Goal: Information Seeking & Learning: Learn about a topic

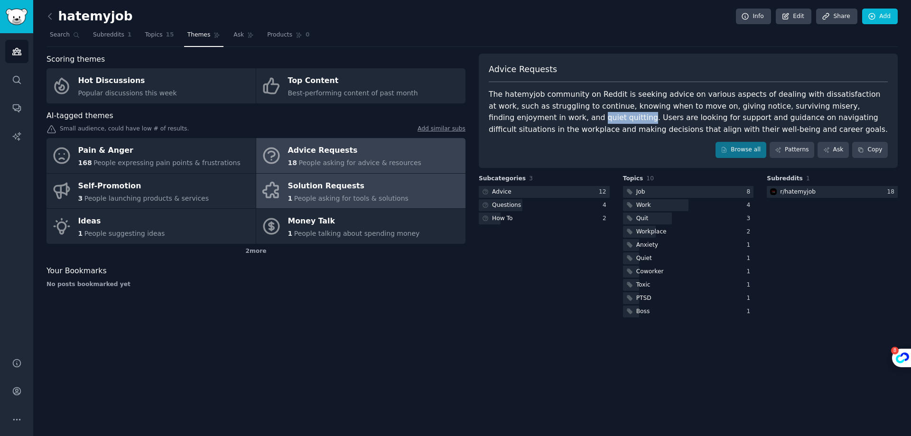
click at [294, 185] on div "Solution Requests" at bounding box center [348, 185] width 120 height 15
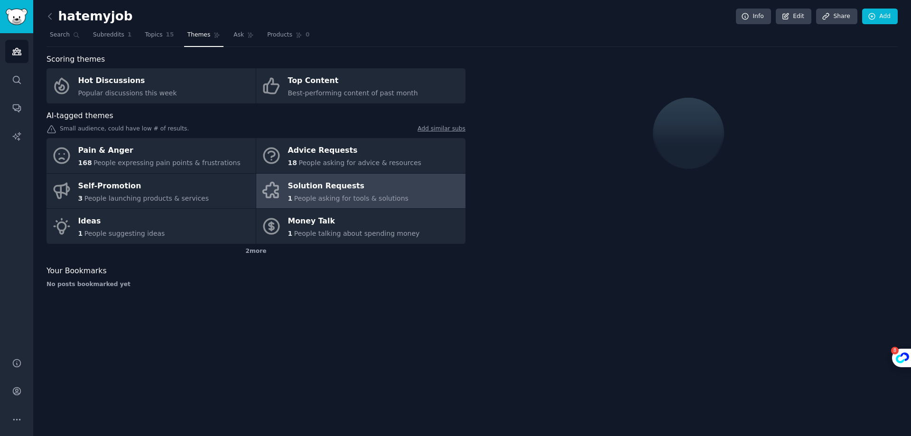
click at [735, 435] on div "Close" at bounding box center [455, 436] width 911 height 0
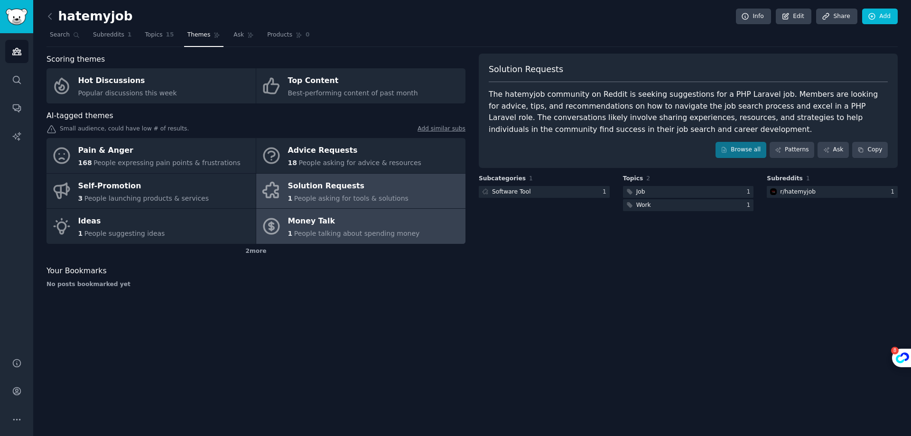
click at [390, 230] on span "People talking about spending money" at bounding box center [357, 234] width 126 height 8
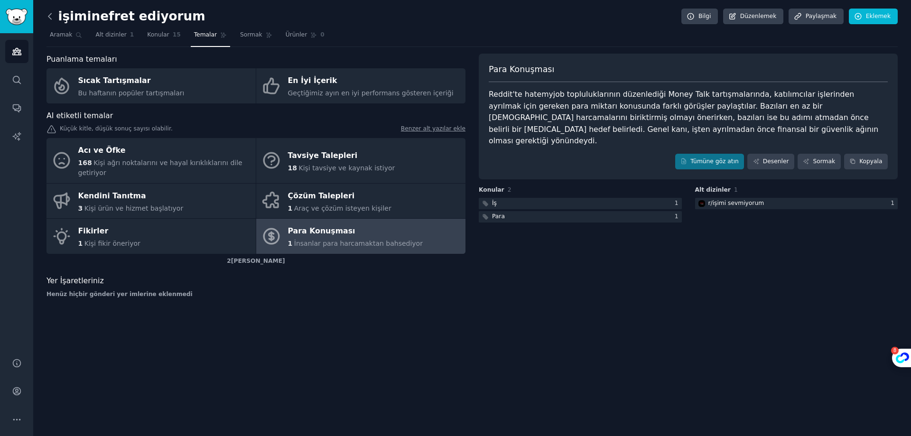
click at [47, 15] on icon at bounding box center [50, 16] width 10 height 10
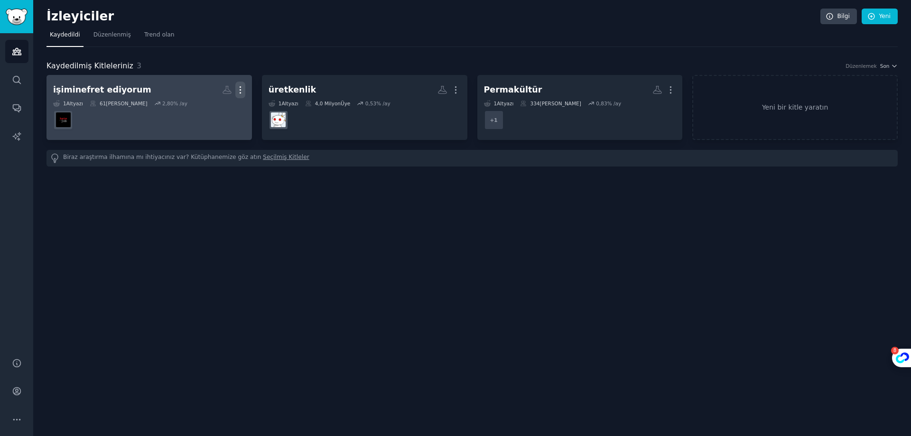
click at [239, 94] on icon "button" at bounding box center [240, 90] width 10 height 10
click at [218, 114] on p "Delete" at bounding box center [215, 110] width 22 height 10
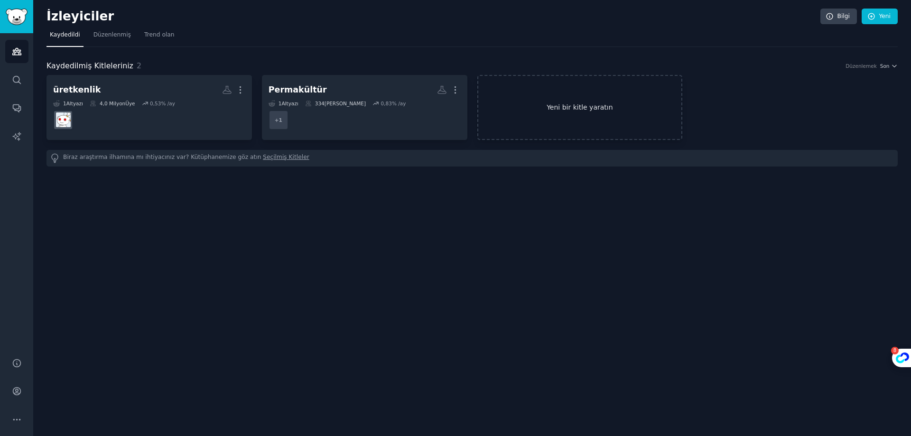
click at [602, 111] on font "Yeni bir kitle yaratın" at bounding box center [580, 107] width 66 height 8
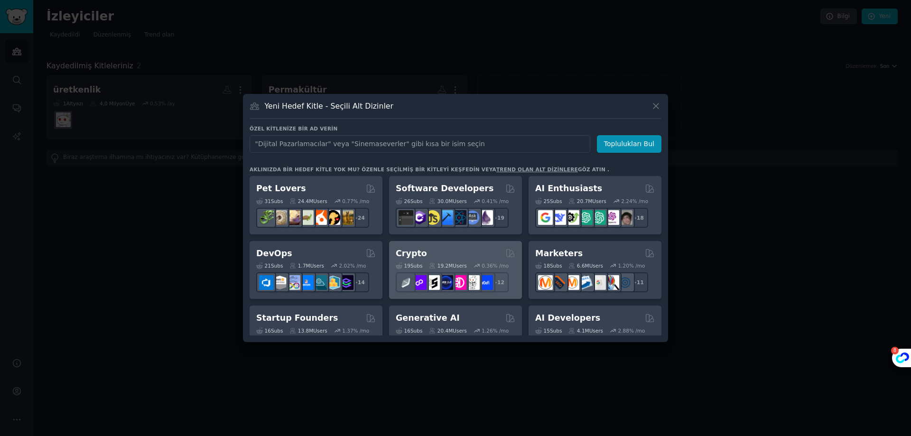
type input "workfromhome"
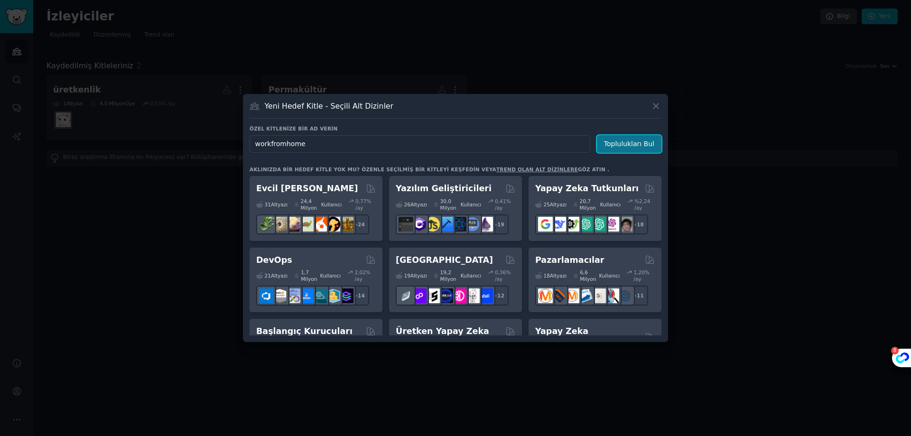
click at [636, 145] on font "Toplulukları Bul" at bounding box center [629, 144] width 50 height 8
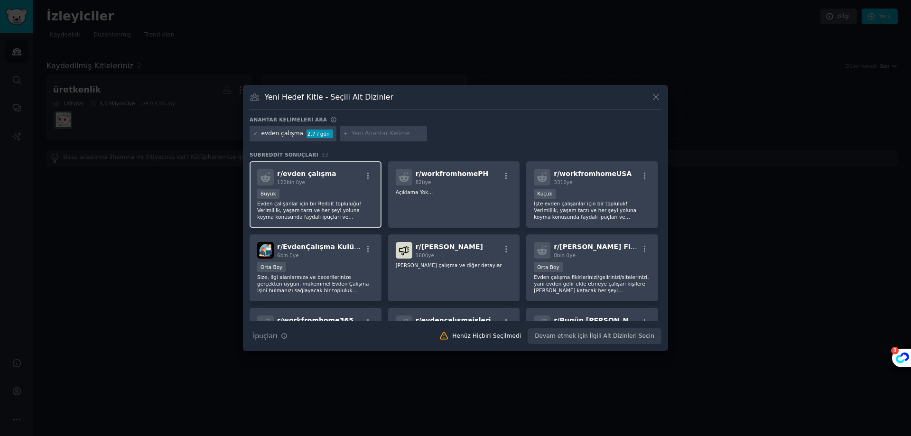
click at [336, 184] on div "r/ evden çalışma 122 bin üye" at bounding box center [315, 177] width 117 height 17
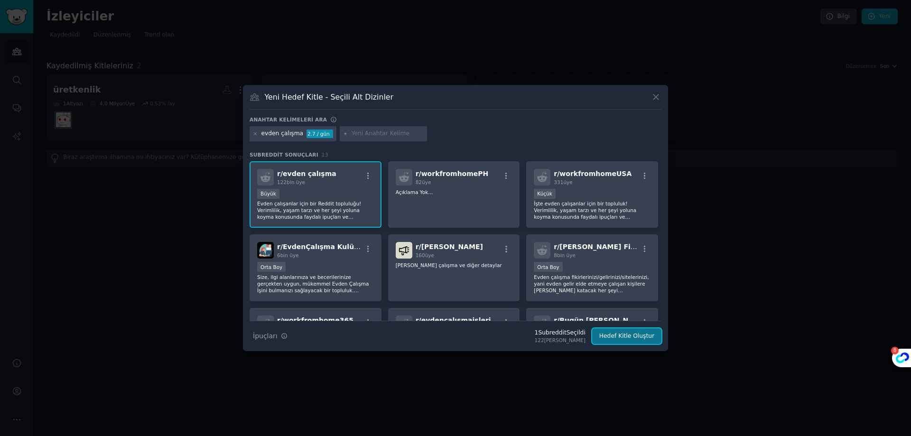
click at [621, 335] on font "Hedef Kitle Oluştur" at bounding box center [626, 336] width 55 height 7
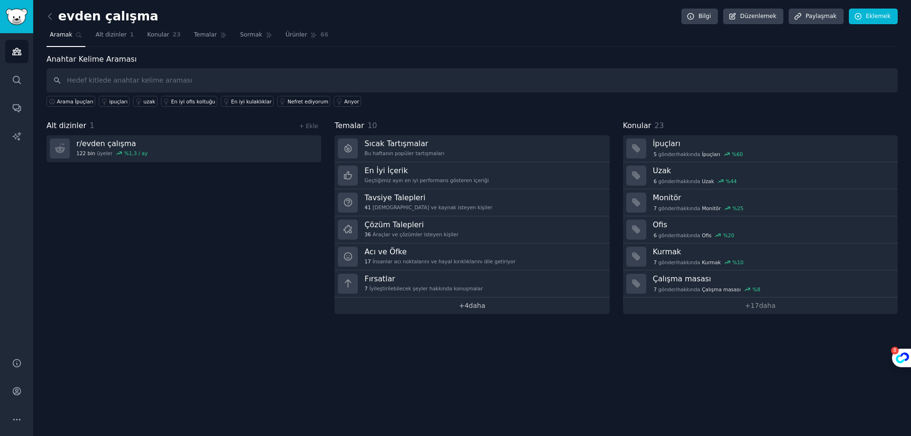
click at [466, 306] on font "4" at bounding box center [466, 306] width 4 height 8
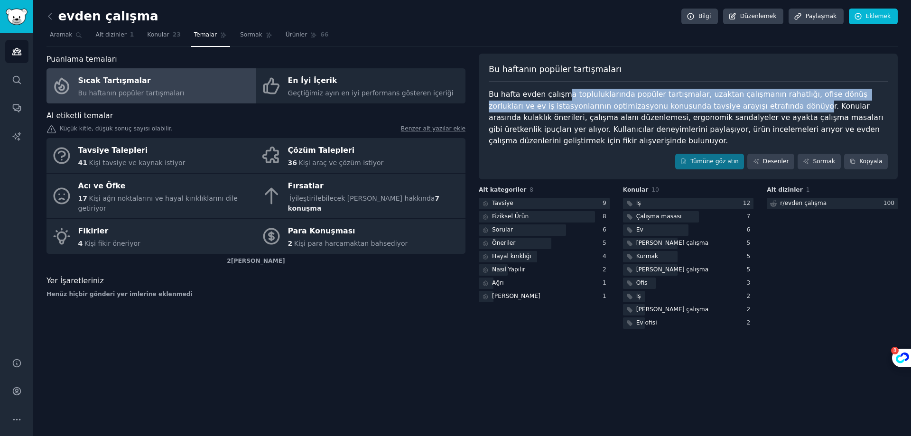
drag, startPoint x: 601, startPoint y: 99, endPoint x: 728, endPoint y: 109, distance: 128.0
click at [728, 109] on div "Bu hafta evden çalışma topluluklarında popüler tartışmalar, uzaktan çalışmanın …" at bounding box center [688, 118] width 399 height 58
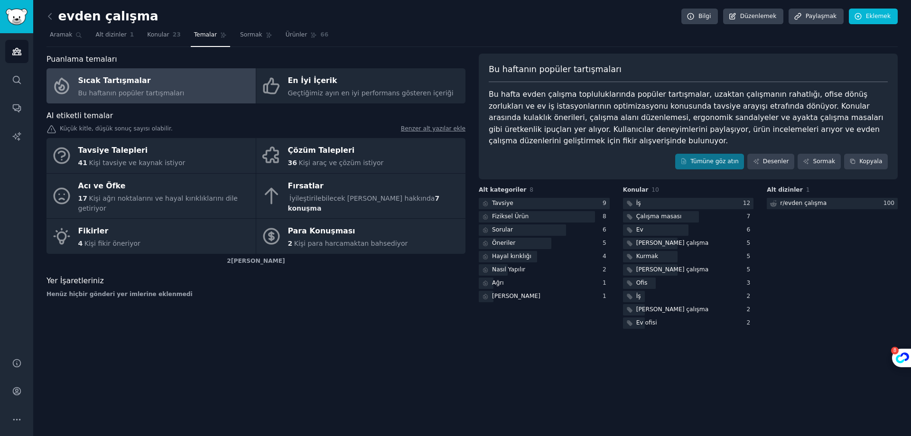
click at [736, 108] on font "Bu hafta evden çalışma topluluklarında popüler tartışmalar, uzaktan çalışmanın …" at bounding box center [687, 118] width 397 height 56
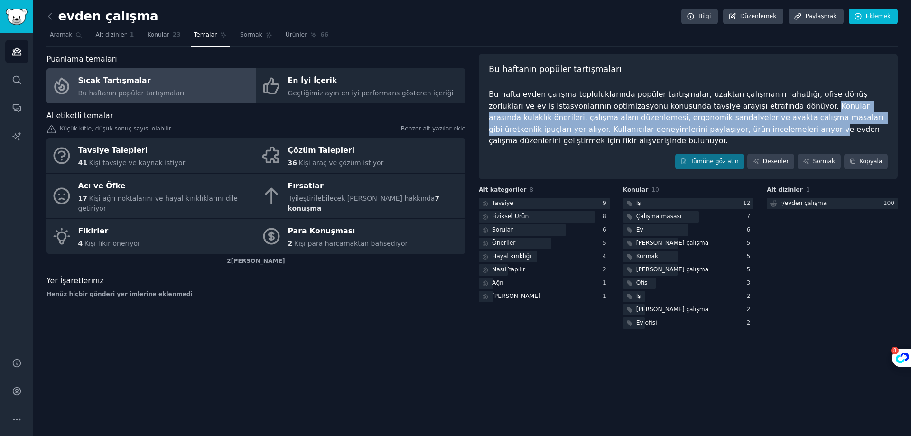
drag, startPoint x: 736, startPoint y: 107, endPoint x: 654, endPoint y: 129, distance: 85.4
click at [654, 129] on font "Bu hafta evden çalışma topluluklarında popüler tartışmalar, uzaktan çalışmanın …" at bounding box center [687, 118] width 397 height 56
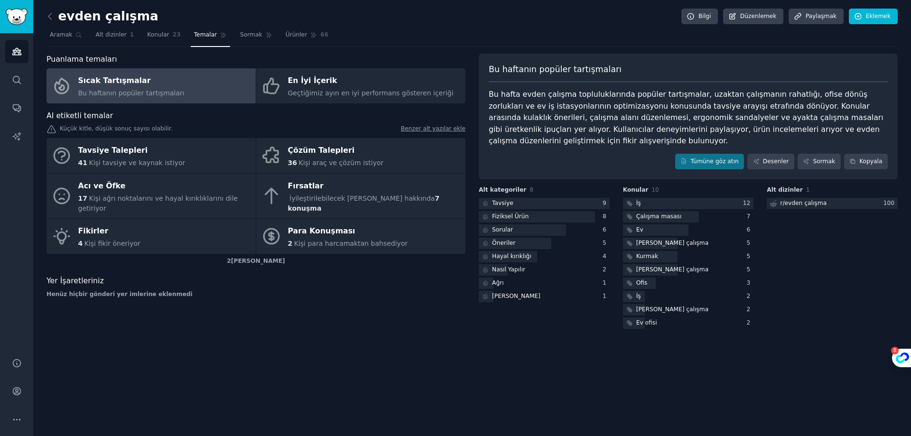
click at [594, 139] on div "Bu hafta evden çalışma topluluklarında popüler tartışmalar, uzaktan çalışmanın …" at bounding box center [688, 118] width 399 height 58
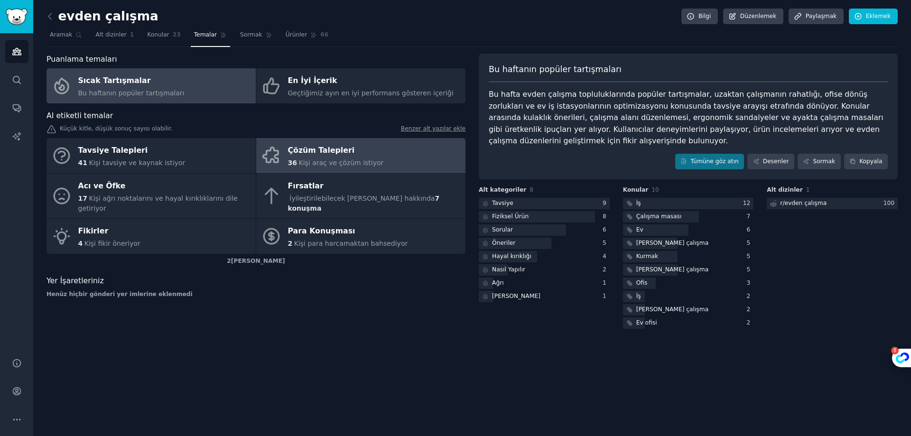
click at [353, 150] on div "Çözüm Talepleri" at bounding box center [336, 150] width 96 height 15
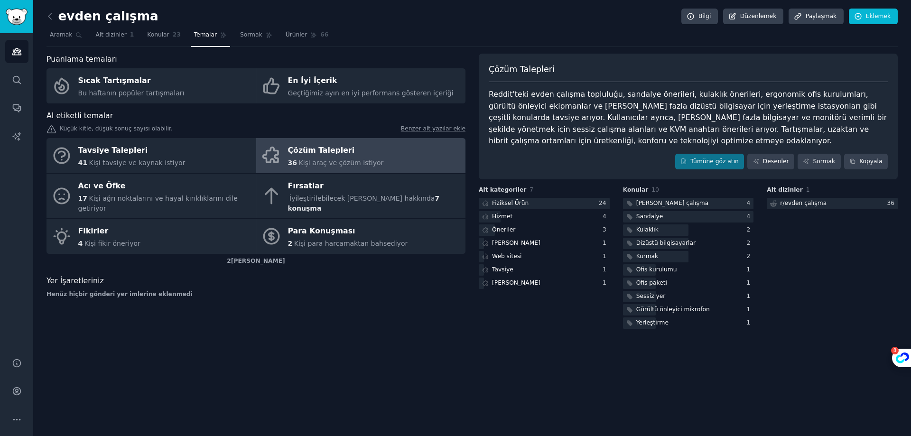
click at [522, 110] on font "Reddit'teki evden çalışma topluluğu, sandalye önerileri, kulaklık önerileri, er…" at bounding box center [689, 118] width 400 height 56
drag, startPoint x: 526, startPoint y: 107, endPoint x: 822, endPoint y: 94, distance: 296.3
click at [822, 94] on font "Reddit'teki evden çalışma topluluğu, sandalye önerileri, kulaklık önerileri, er…" at bounding box center [689, 118] width 400 height 56
drag, startPoint x: 843, startPoint y: 109, endPoint x: 596, endPoint y: 114, distance: 246.7
click at [596, 114] on font "Reddit'teki evden çalışma topluluğu, sandalye önerileri, kulaklık önerileri, er…" at bounding box center [689, 118] width 400 height 56
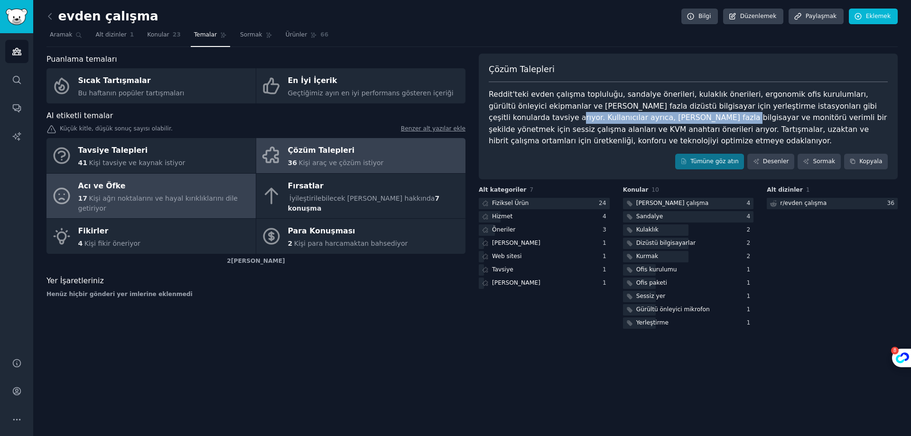
click at [190, 188] on div "Acı ve Öfke" at bounding box center [164, 185] width 173 height 15
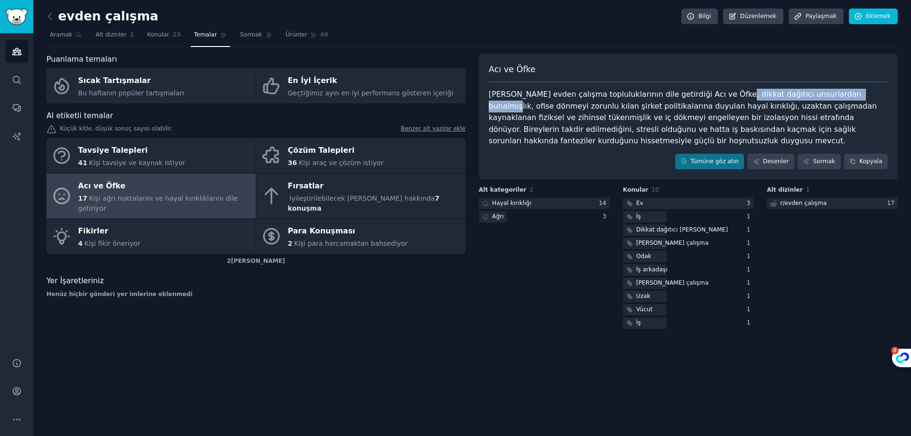
drag, startPoint x: 707, startPoint y: 96, endPoint x: 832, endPoint y: 93, distance: 124.8
click at [832, 93] on font "[PERSON_NAME] evden çalışma topluluklarının dile getirdiği Acı ve Öfke, dikkat …" at bounding box center [684, 118] width 390 height 56
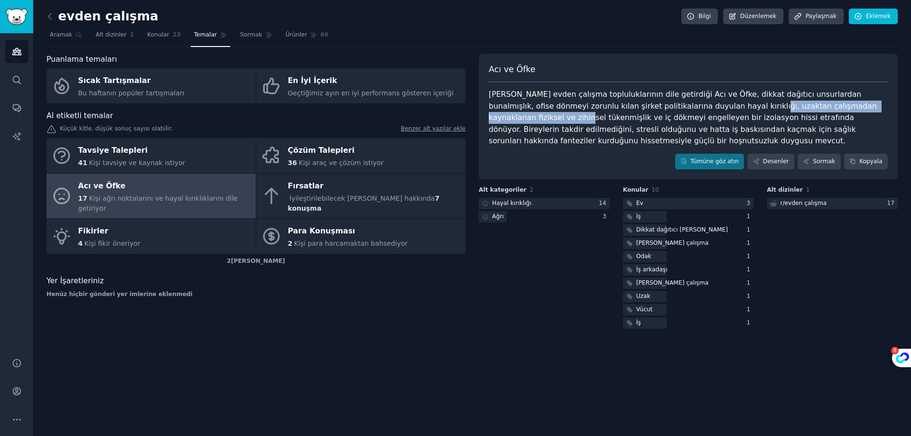
drag, startPoint x: 668, startPoint y: 110, endPoint x: 836, endPoint y: 108, distance: 167.9
click at [836, 108] on font "[PERSON_NAME] evden çalışma topluluklarının dile getirdiği Acı ve Öfke, dikkat …" at bounding box center [684, 118] width 390 height 56
click at [757, 108] on font "[PERSON_NAME] evden çalışma topluluklarının dile getirdiği Acı ve Öfke, dikkat …" at bounding box center [684, 118] width 390 height 56
drag, startPoint x: 669, startPoint y: 107, endPoint x: 851, endPoint y: 107, distance: 181.7
click at [852, 107] on font "[PERSON_NAME] evden çalışma topluluklarının dile getirdiği Acı ve Öfke, dikkat …" at bounding box center [684, 118] width 390 height 56
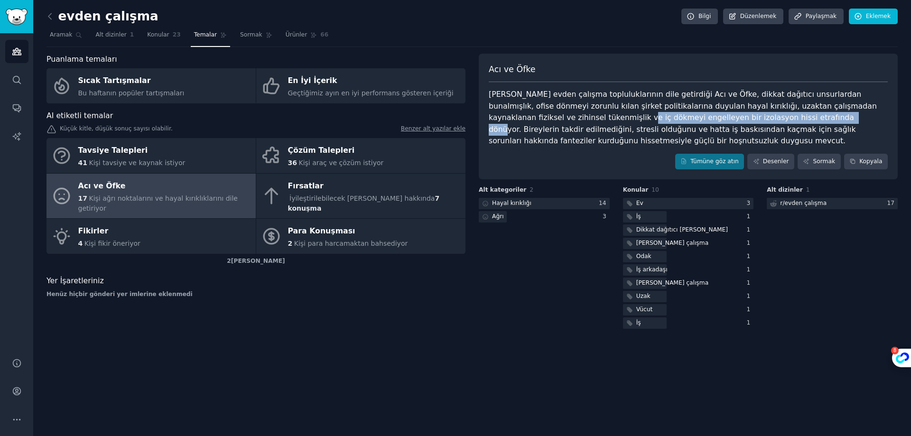
drag, startPoint x: 489, startPoint y: 122, endPoint x: 681, endPoint y: 119, distance: 191.7
click at [681, 119] on font "[PERSON_NAME] evden çalışma topluluklarının dile getirdiği Acı ve Öfke, dikkat …" at bounding box center [684, 118] width 390 height 56
